Goal: Task Accomplishment & Management: Manage account settings

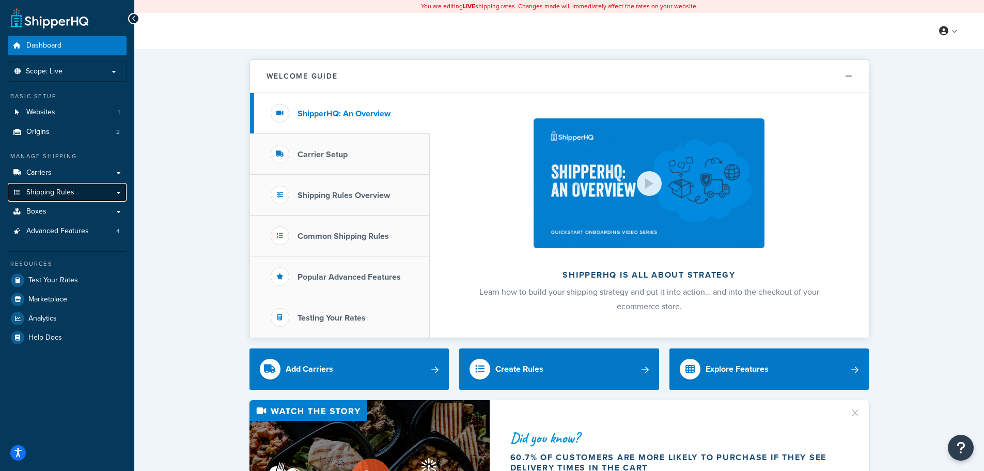
click at [109, 192] on link "Shipping Rules" at bounding box center [67, 192] width 119 height 19
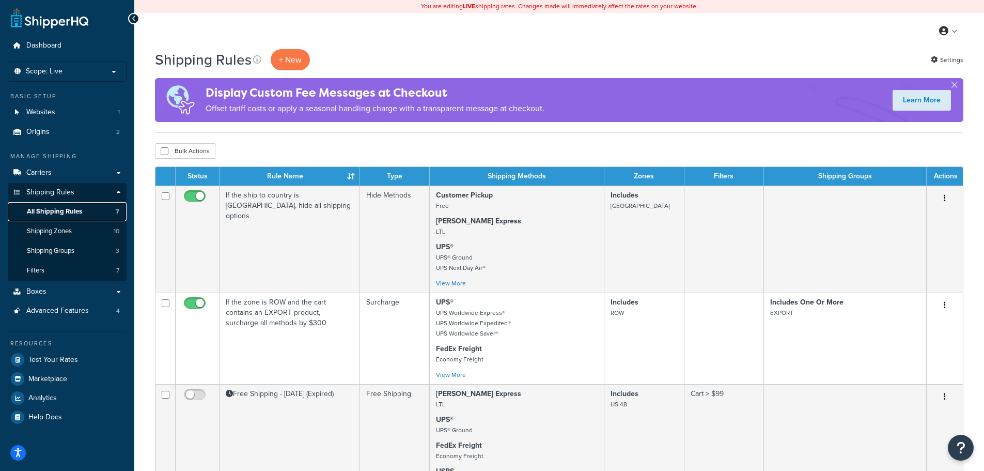
click at [65, 210] on span "All Shipping Rules" at bounding box center [54, 211] width 55 height 9
click at [120, 292] on link "Boxes" at bounding box center [67, 291] width 119 height 19
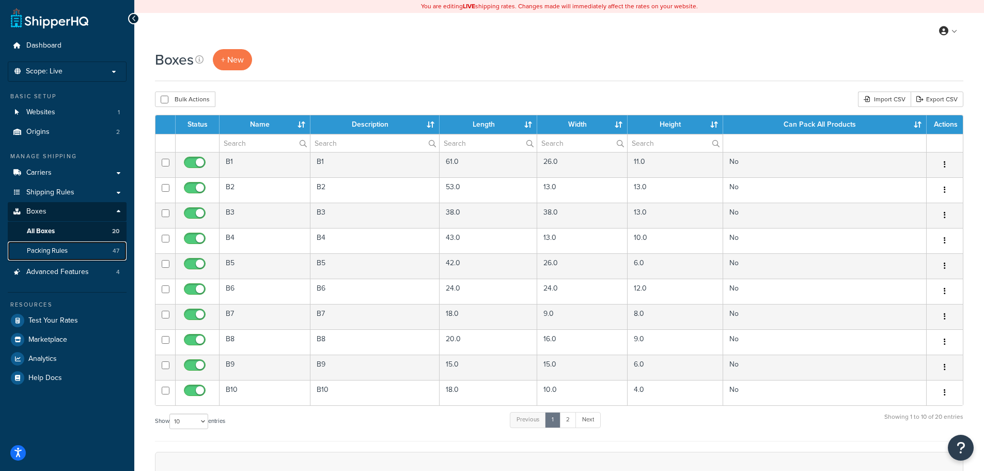
click at [64, 250] on span "Packing Rules" at bounding box center [47, 250] width 41 height 9
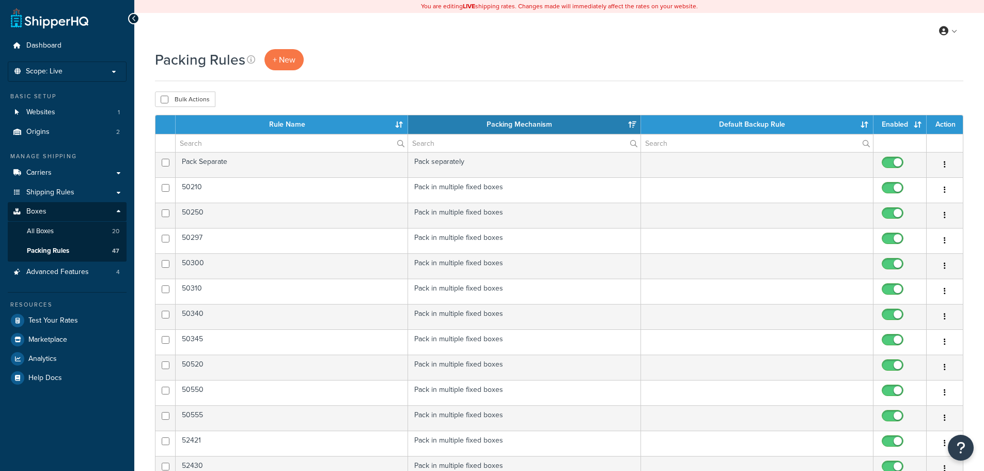
select select "15"
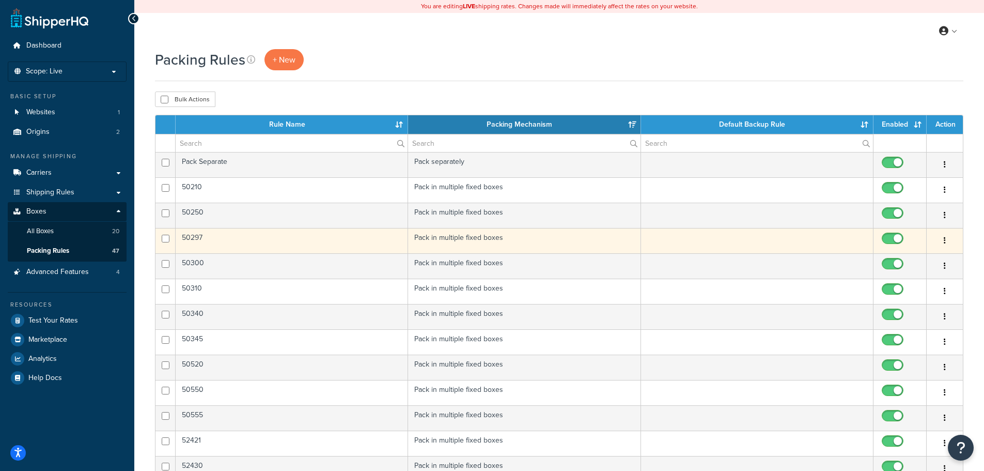
click at [946, 238] on button "button" at bounding box center [945, 240] width 14 height 17
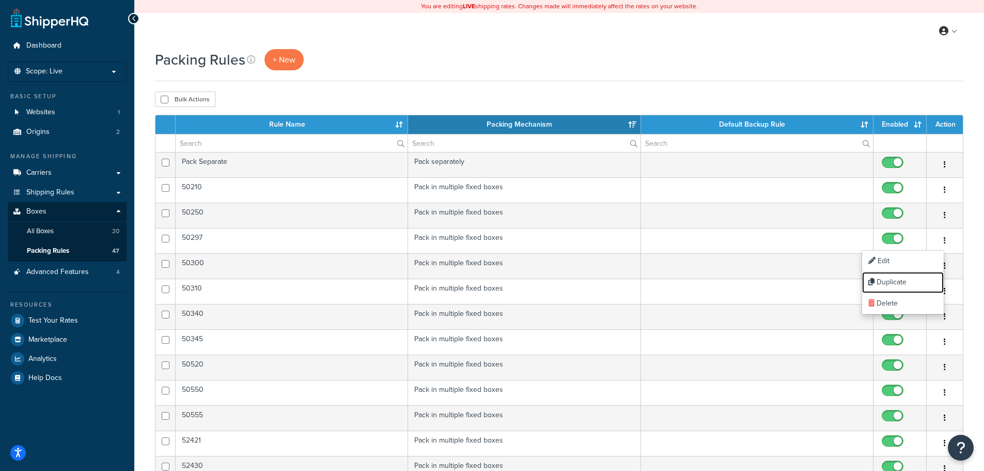
drag, startPoint x: 899, startPoint y: 279, endPoint x: 534, endPoint y: 32, distance: 441.0
click at [899, 279] on link "Duplicate" at bounding box center [903, 282] width 82 height 21
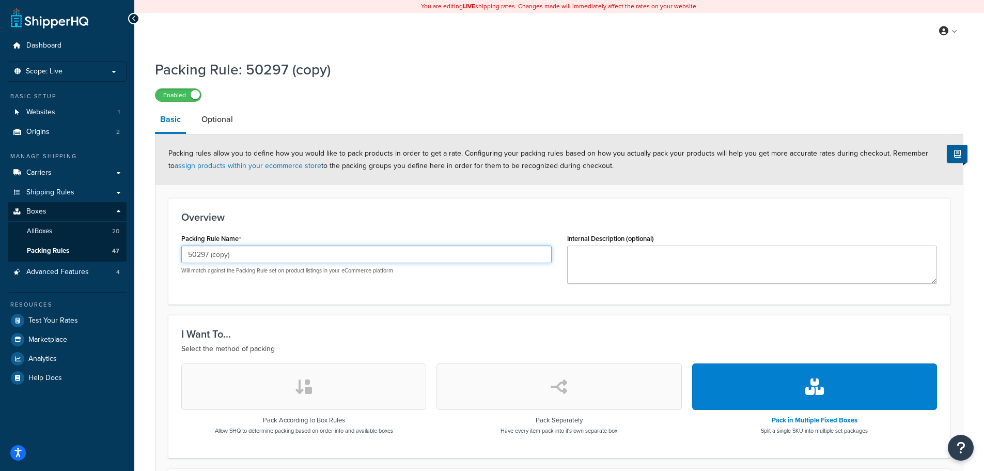
drag, startPoint x: 240, startPoint y: 256, endPoint x: 211, endPoint y: 256, distance: 29.5
click at [211, 256] on input "50297 (copy)" at bounding box center [366, 254] width 370 height 18
type input "50297-R"
click at [394, 289] on div "Packing Rule Name 50297-R Will match against the Packing Rule set on product li…" at bounding box center [559, 261] width 771 height 60
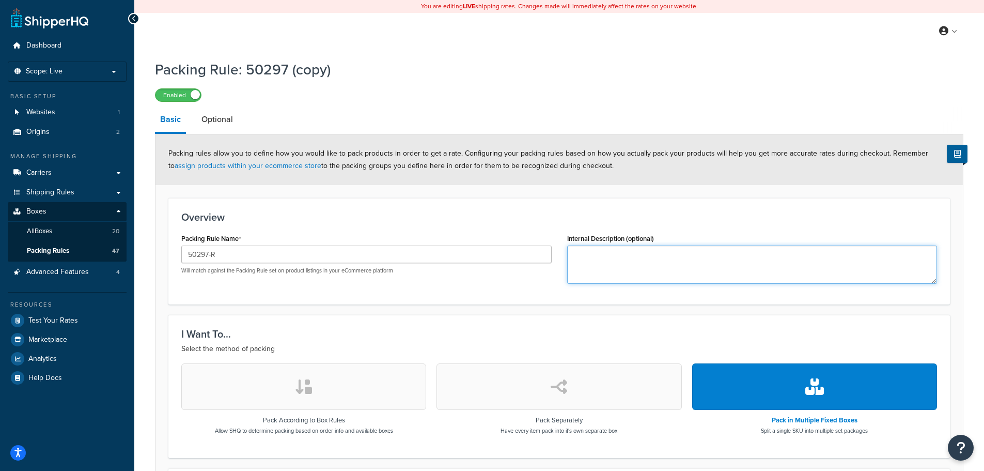
click at [615, 257] on textarea "Internal Description (optional)" at bounding box center [752, 264] width 370 height 38
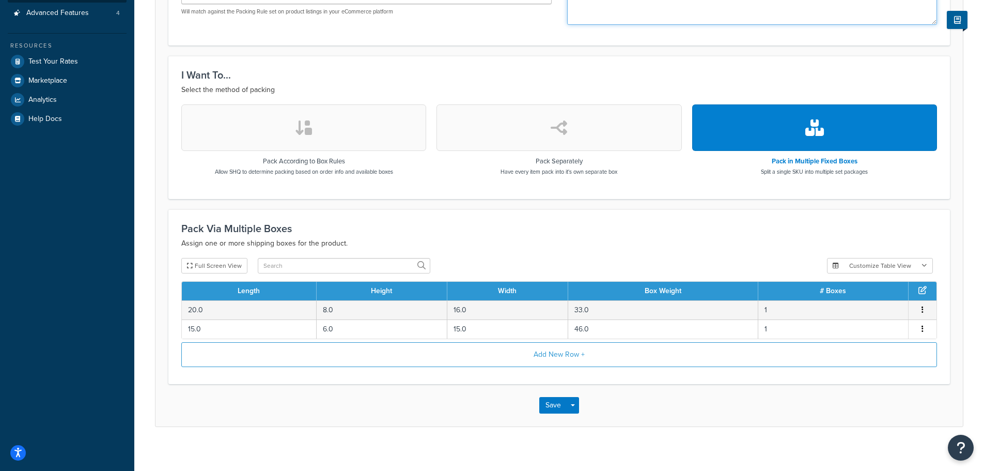
scroll to position [267, 0]
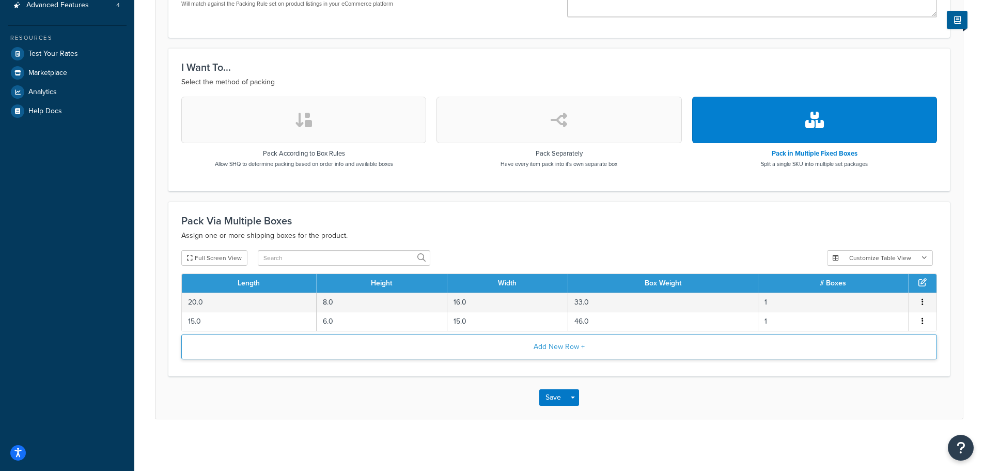
click at [563, 346] on button "Add New Row +" at bounding box center [559, 346] width 756 height 25
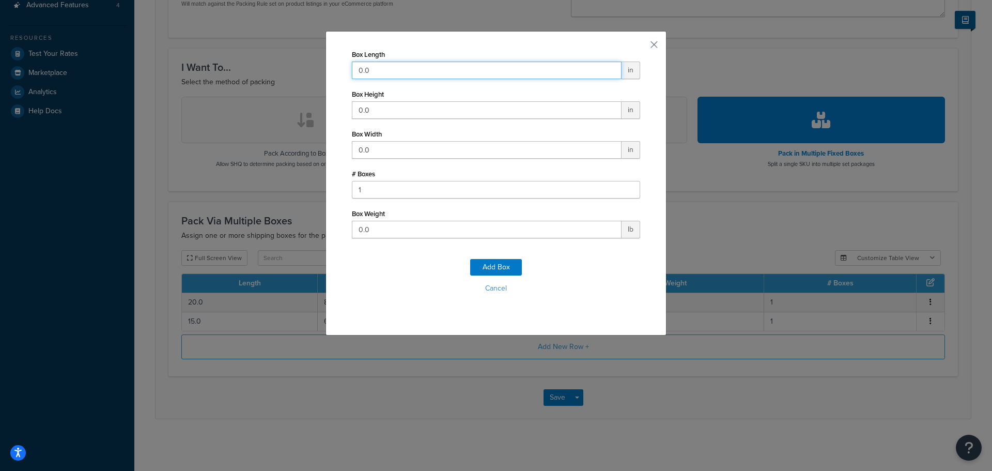
drag, startPoint x: 348, startPoint y: 72, endPoint x: 295, endPoint y: 70, distance: 53.3
click at [296, 71] on div "Box Length 0.0 in Box Height 0.0 in Box Width 0.0 in # Boxes 1 Box Weight 0.0 l…" at bounding box center [496, 235] width 992 height 471
type input "8"
type input "12"
type input "26"
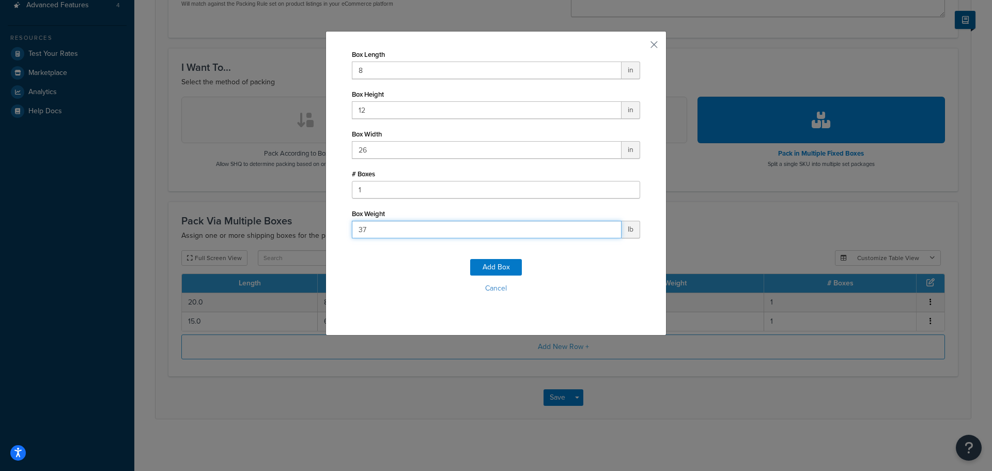
type input "37"
click at [483, 266] on button "Add Box" at bounding box center [496, 267] width 52 height 17
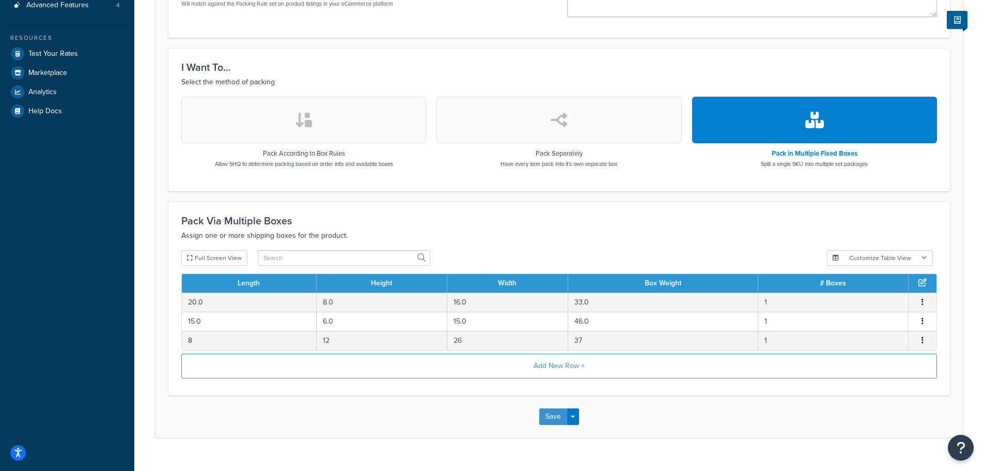
click at [552, 418] on button "Save" at bounding box center [553, 416] width 28 height 17
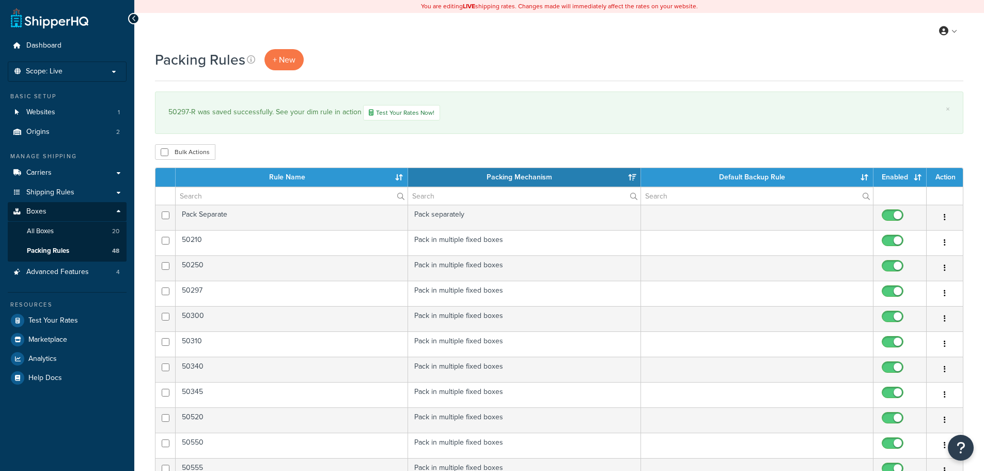
select select "15"
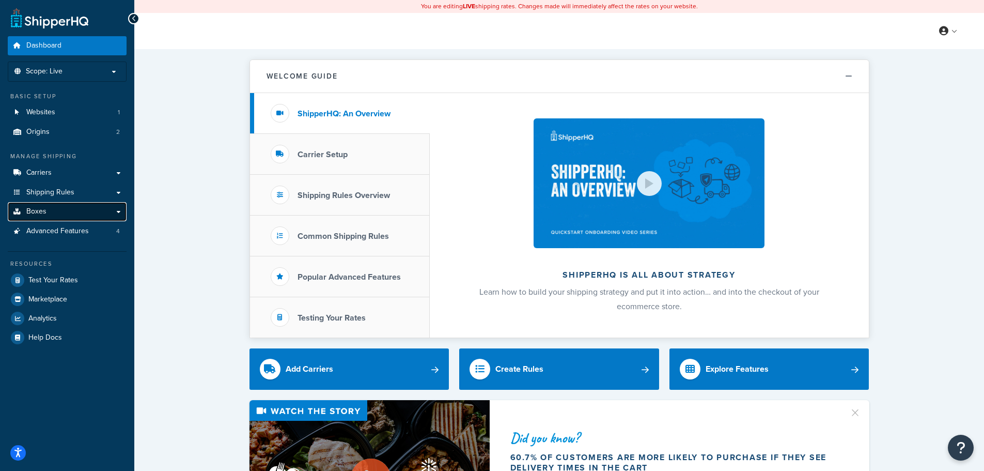
click at [118, 208] on link "Boxes" at bounding box center [67, 211] width 119 height 19
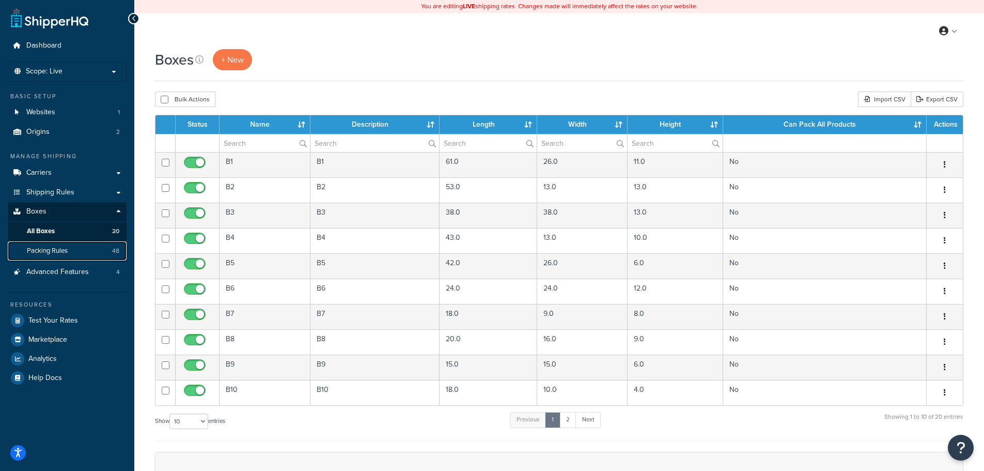
click at [59, 248] on span "Packing Rules" at bounding box center [47, 250] width 41 height 9
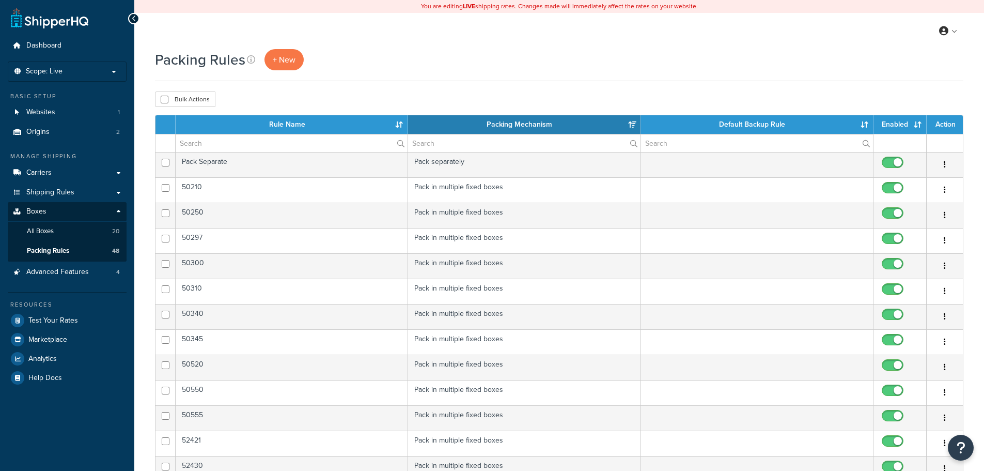
select select "15"
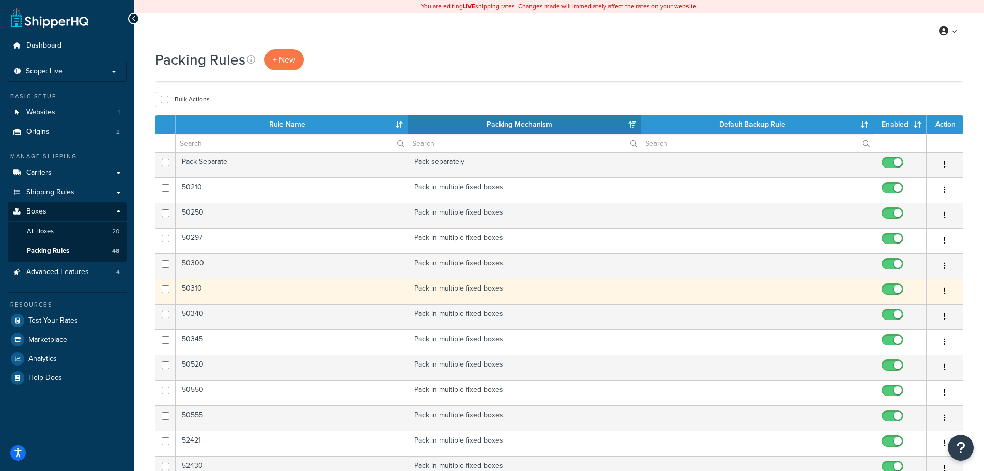
scroll to position [258, 0]
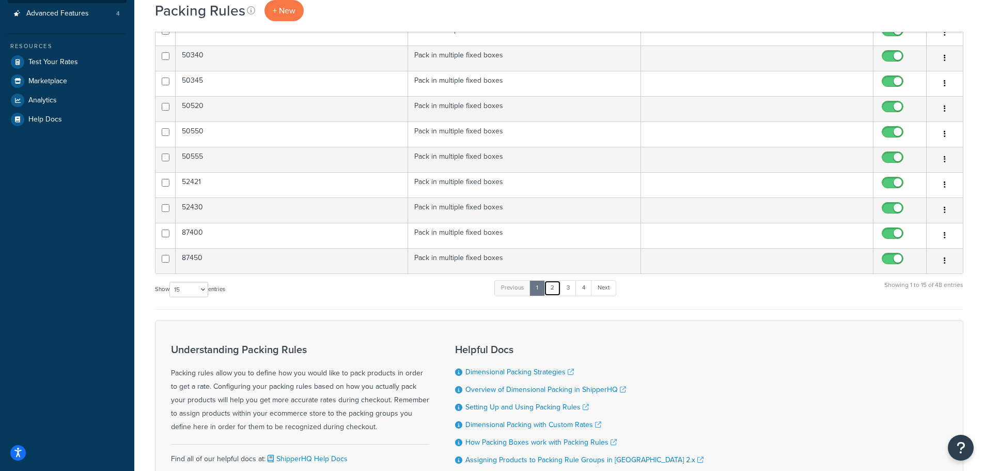
click at [558, 285] on link "2" at bounding box center [552, 287] width 17 height 15
click at [568, 286] on link "3" at bounding box center [565, 287] width 17 height 15
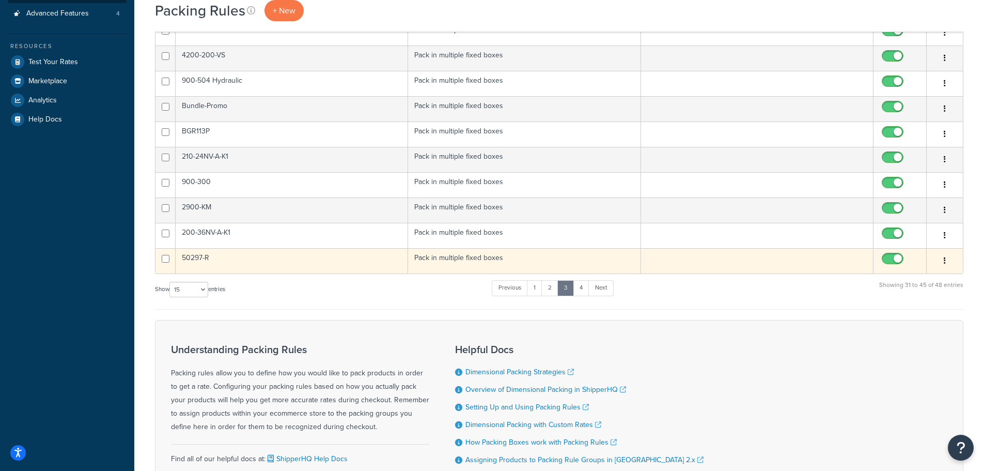
click at [438, 259] on td "Pack in multiple fixed boxes" at bounding box center [524, 260] width 232 height 25
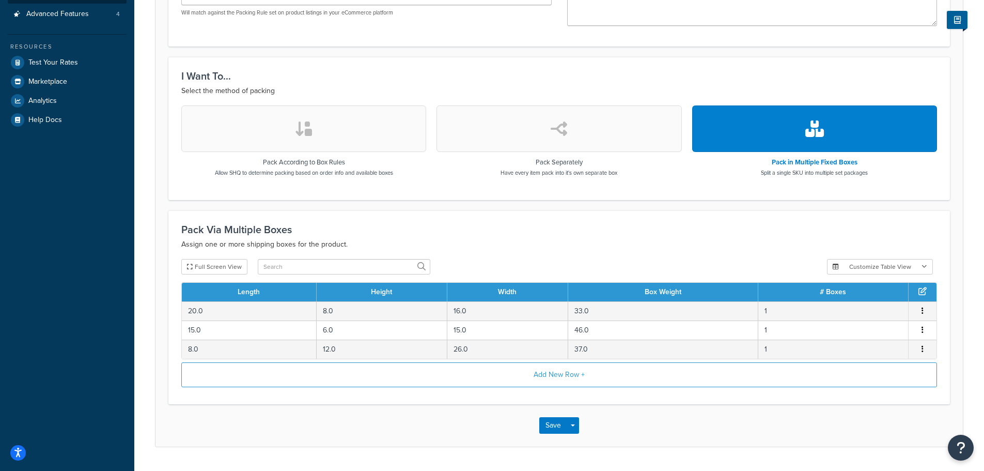
scroll to position [258, 0]
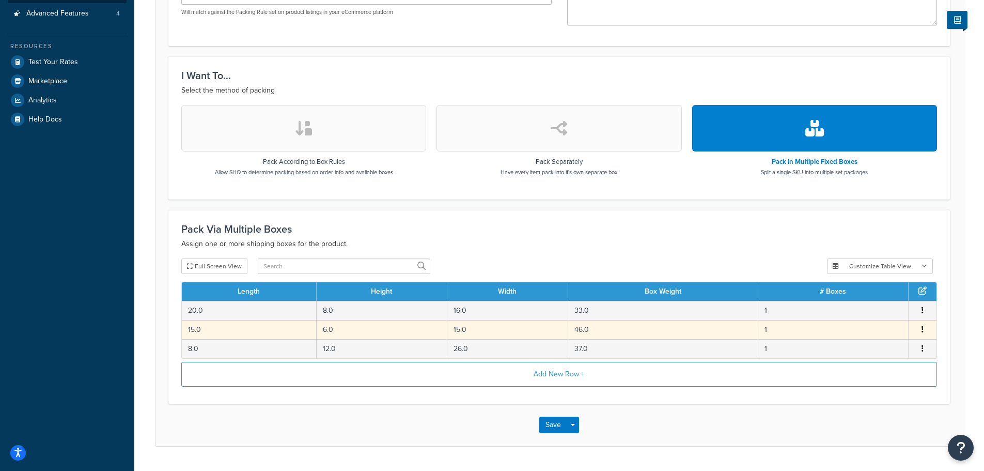
click at [329, 329] on td "6.0" at bounding box center [382, 329] width 131 height 19
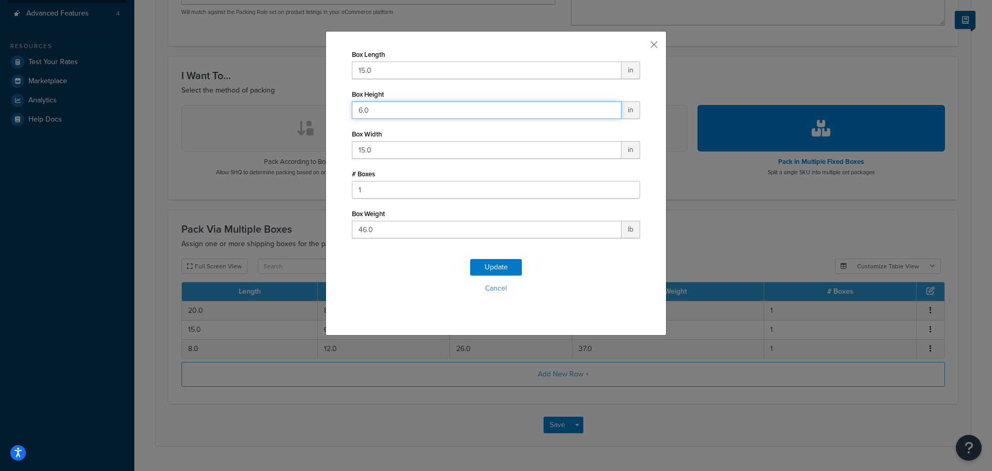
drag, startPoint x: 365, startPoint y: 110, endPoint x: 293, endPoint y: 105, distance: 71.4
click at [294, 106] on div "Box Length 15.0 in Box Height 6.0 in Box Width 15.0 in # Boxes 1 Box Weight 46.…" at bounding box center [496, 235] width 992 height 471
type input "15"
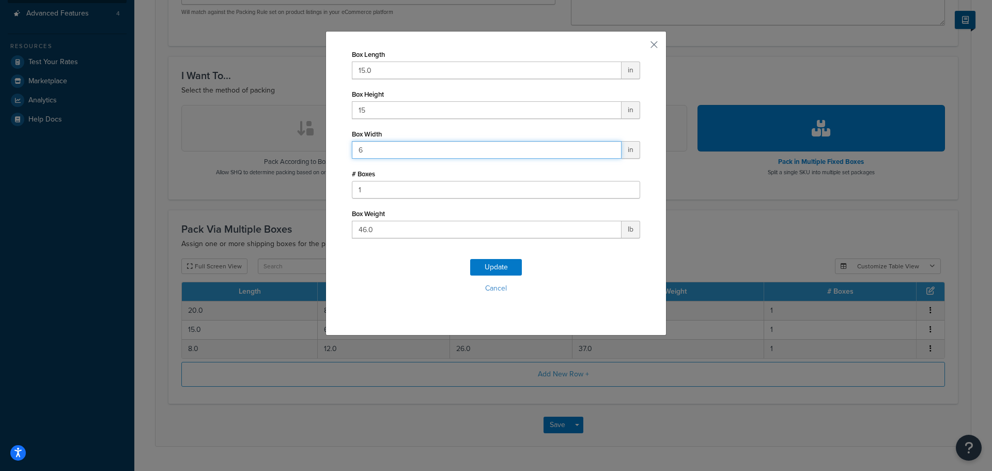
type input "69"
type input "6"
click at [479, 266] on button "Update" at bounding box center [496, 267] width 52 height 17
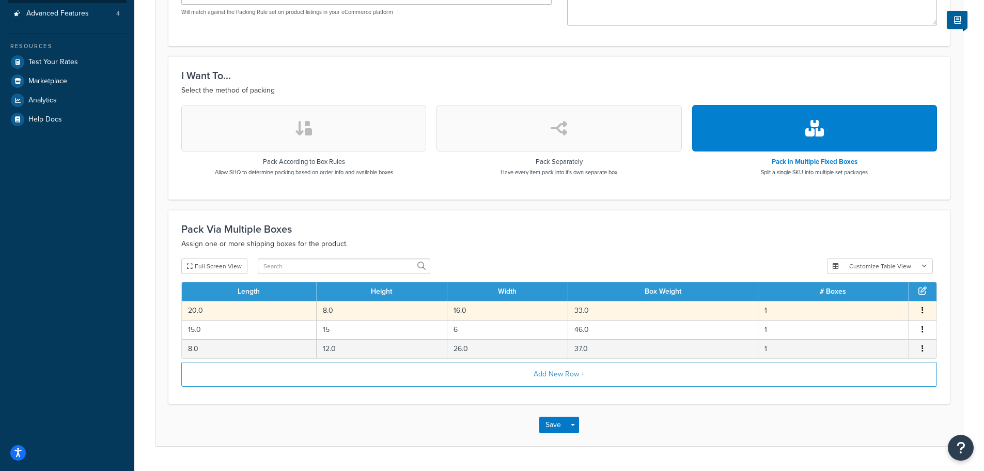
click at [382, 304] on td "8.0" at bounding box center [382, 310] width 131 height 19
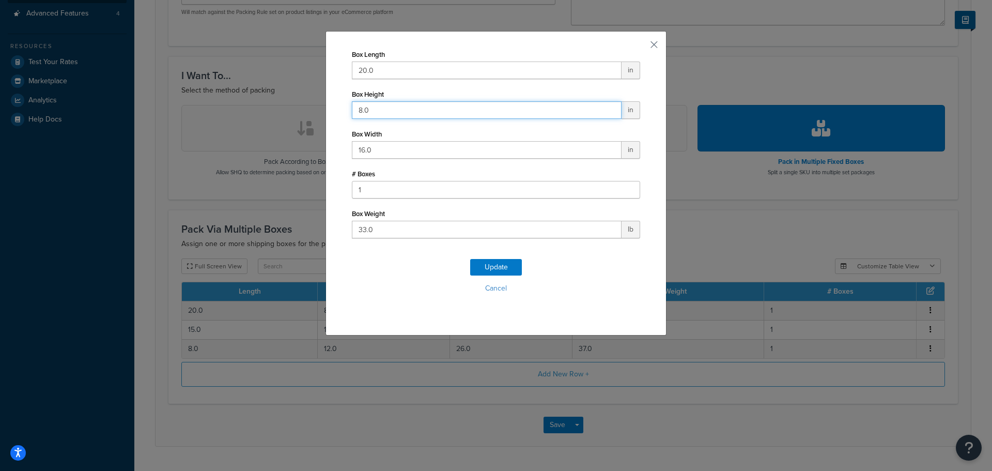
drag, startPoint x: 300, startPoint y: 114, endPoint x: 288, endPoint y: 114, distance: 11.9
click at [288, 114] on div "Box Length 20.0 in Box Height 8.0 in Box Width 16.0 in # Boxes 1 Box Weight 33.…" at bounding box center [496, 235] width 992 height 471
type input "16"
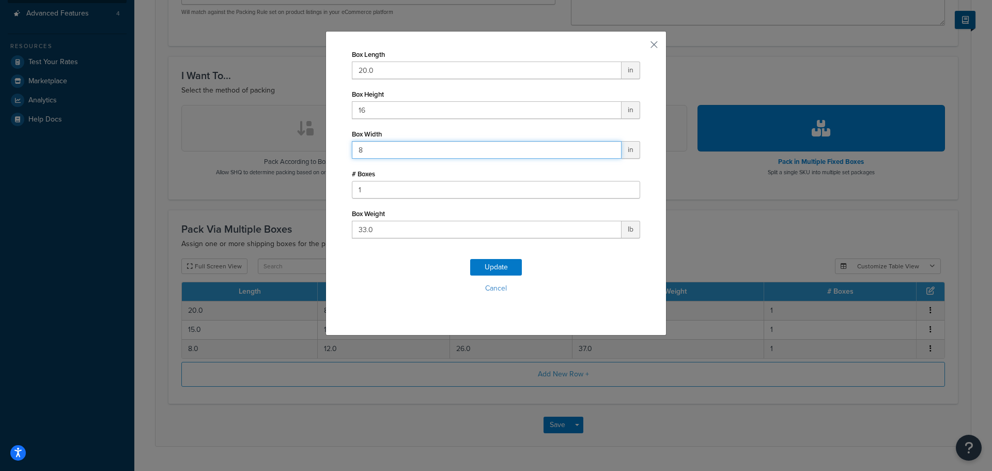
type input "8"
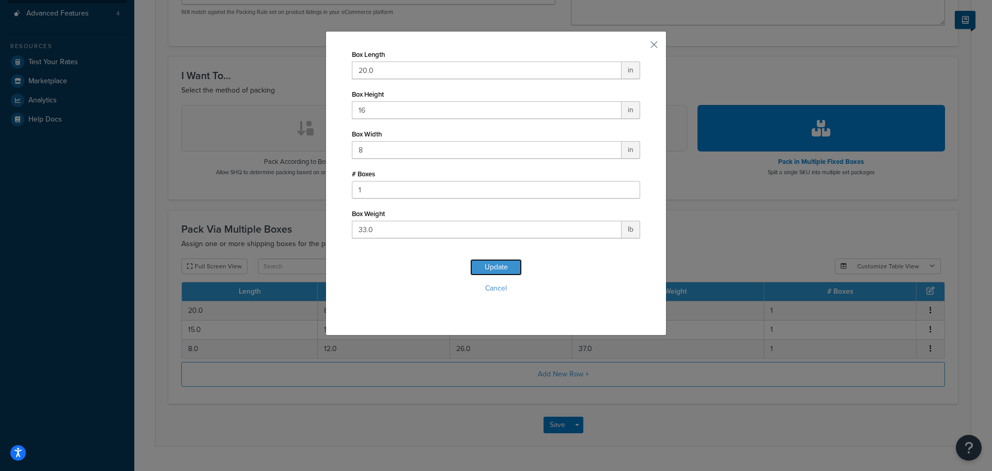
click at [478, 263] on button "Update" at bounding box center [496, 267] width 52 height 17
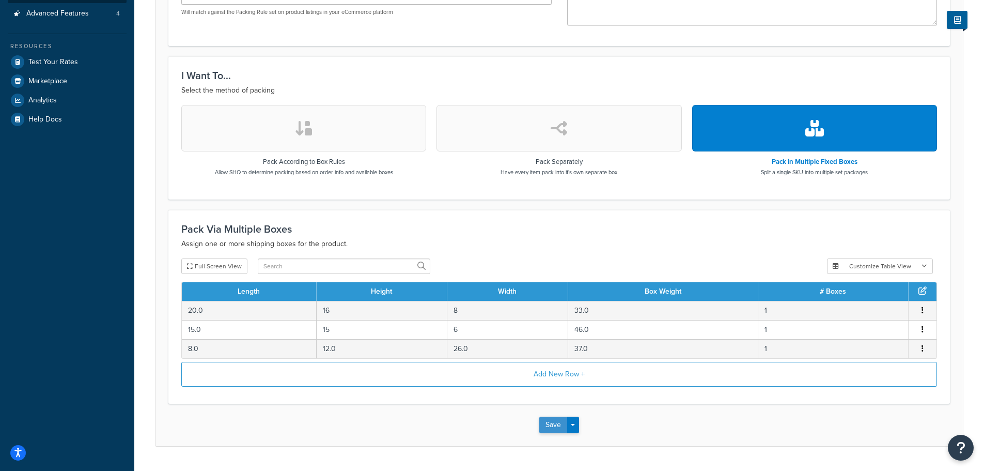
click at [557, 424] on button "Save" at bounding box center [553, 424] width 28 height 17
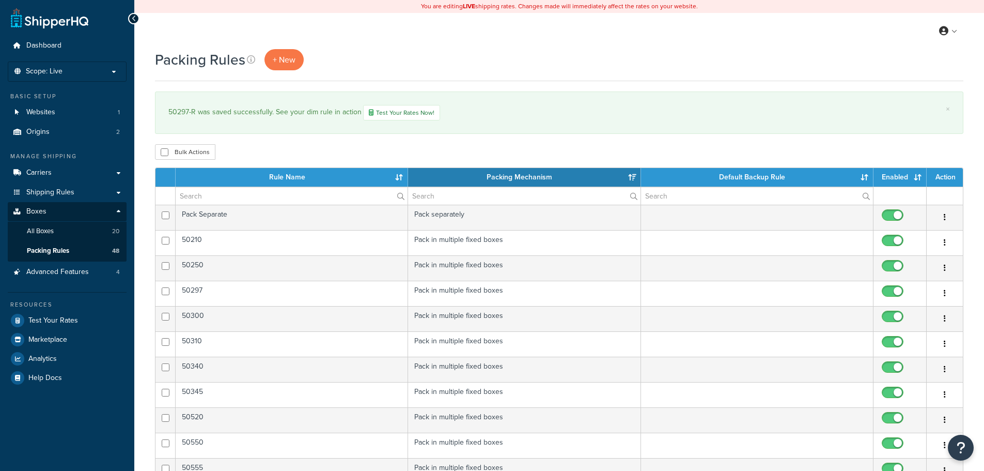
select select "15"
